Goal: Register for event/course

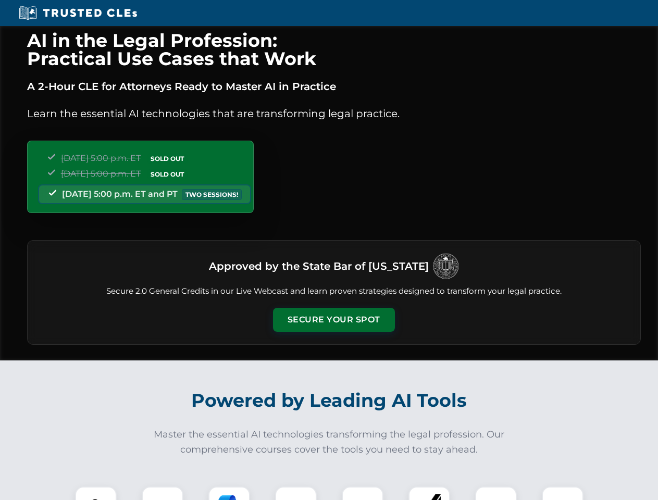
click at [334, 320] on button "Secure Your Spot" at bounding box center [334, 320] width 122 height 24
click at [96, 494] on img at bounding box center [96, 508] width 30 height 30
click at [163, 494] on div at bounding box center [163, 508] width 42 height 42
click at [229, 494] on div at bounding box center [230, 508] width 42 height 42
click at [296, 494] on img at bounding box center [295, 507] width 29 height 29
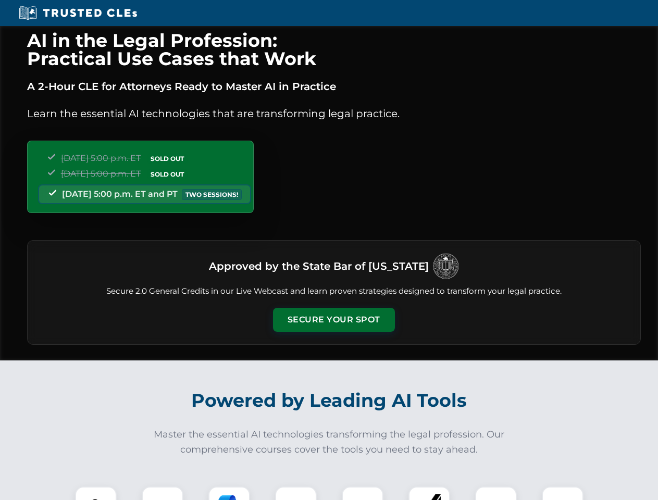
click at [363, 494] on div at bounding box center [363, 508] width 42 height 42
